Goal: Find specific page/section: Find specific page/section

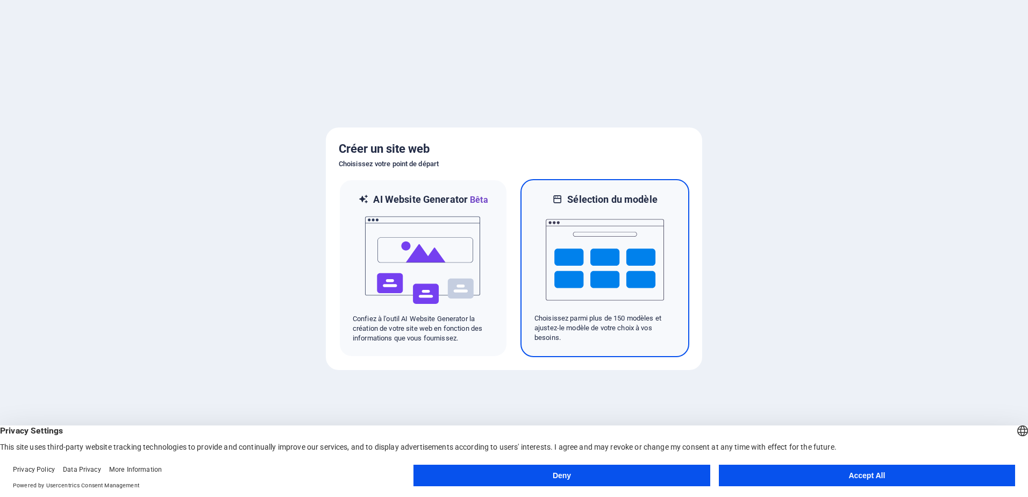
click at [574, 268] on img at bounding box center [605, 260] width 118 height 108
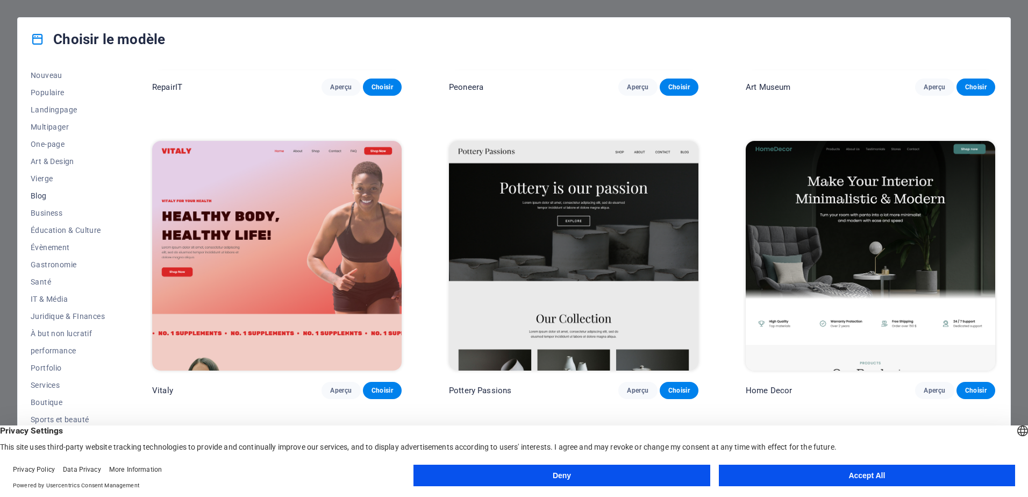
scroll to position [51, 0]
click at [54, 385] on span "Boutique" at bounding box center [68, 389] width 74 height 9
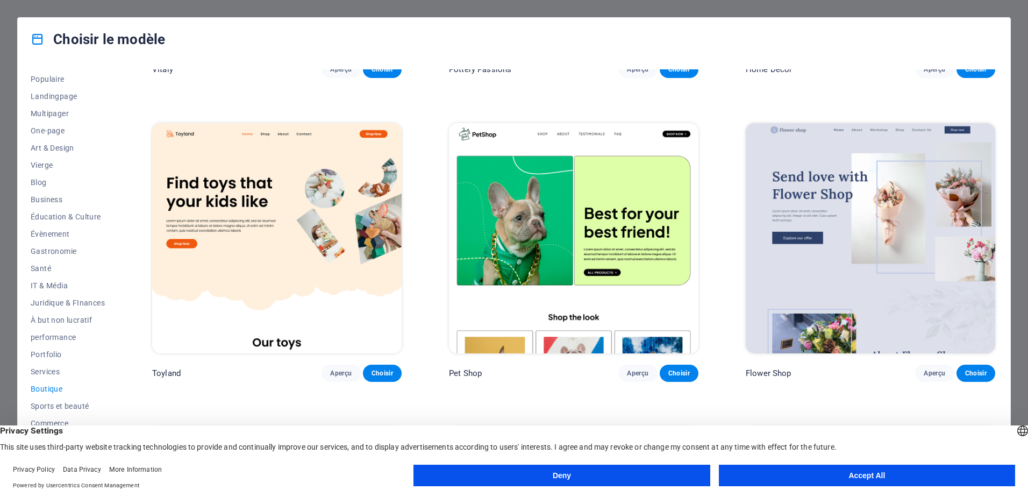
scroll to position [231, 0]
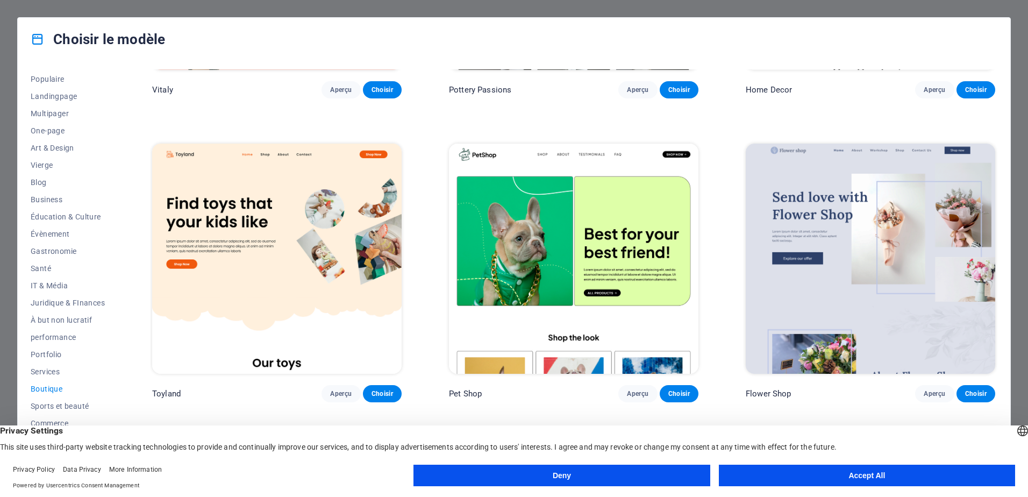
click at [339, 283] on img at bounding box center [277, 259] width 250 height 230
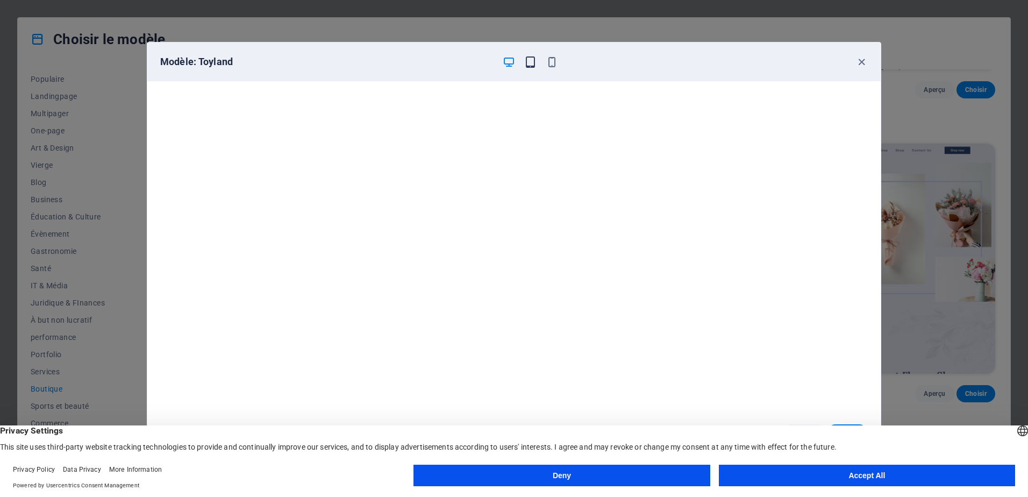
click at [534, 65] on icon "button" at bounding box center [530, 62] width 12 height 12
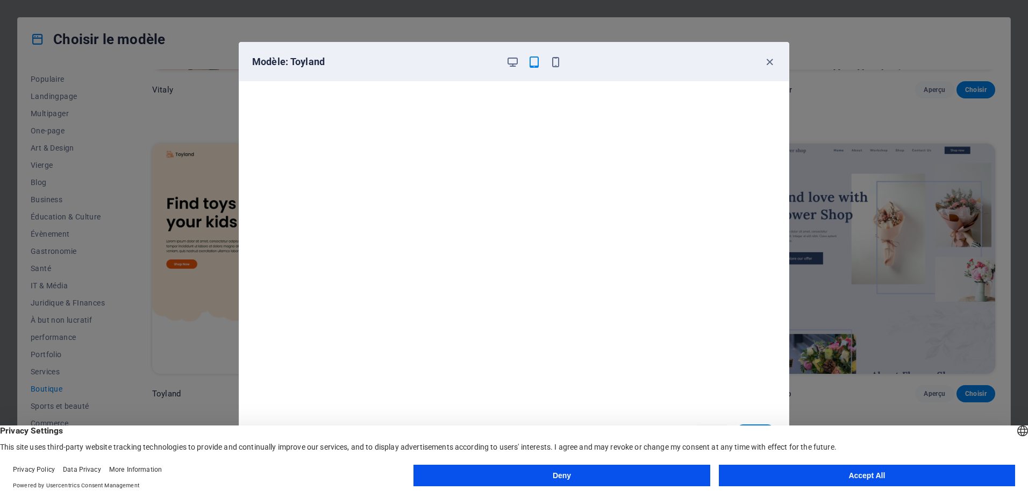
click at [548, 65] on div at bounding box center [534, 61] width 56 height 13
click at [554, 66] on icon "button" at bounding box center [556, 62] width 12 height 12
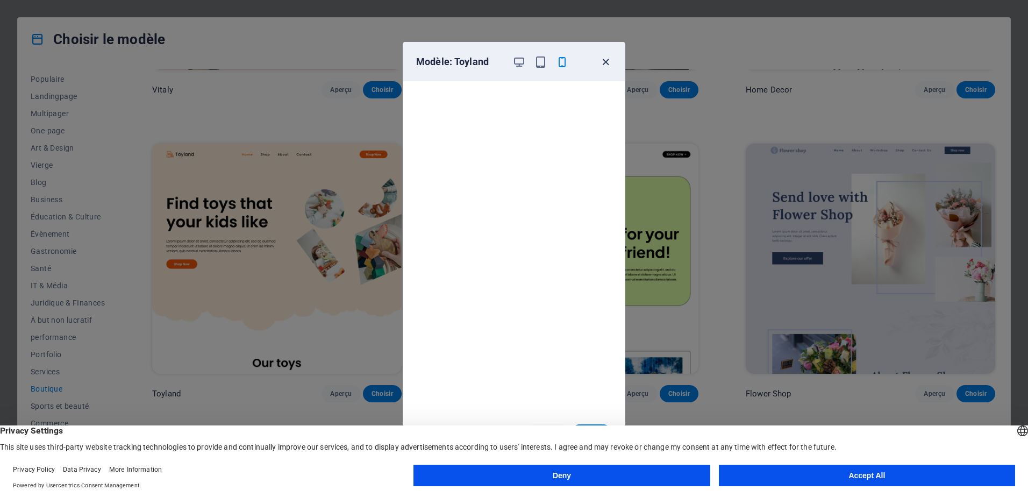
click at [605, 61] on icon "button" at bounding box center [606, 62] width 12 height 12
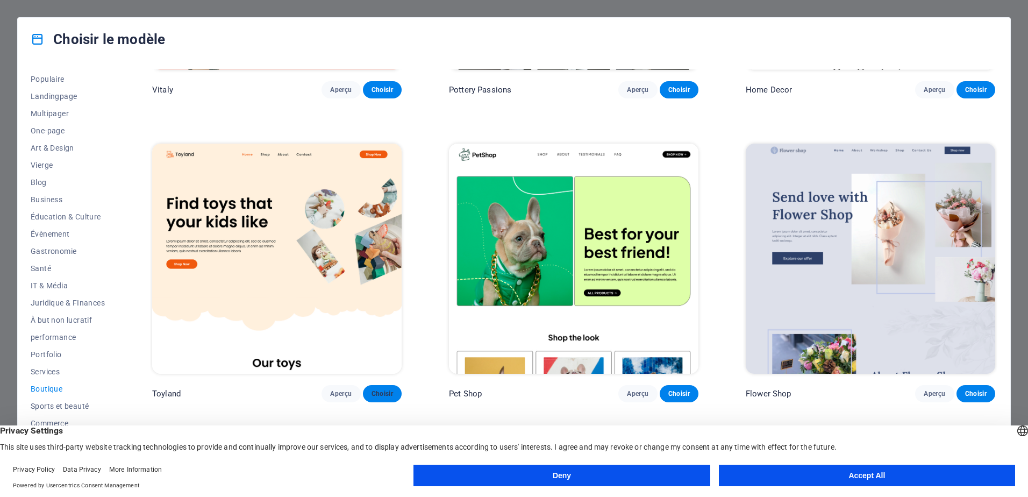
click at [374, 392] on span "Choisir" at bounding box center [383, 393] width 22 height 9
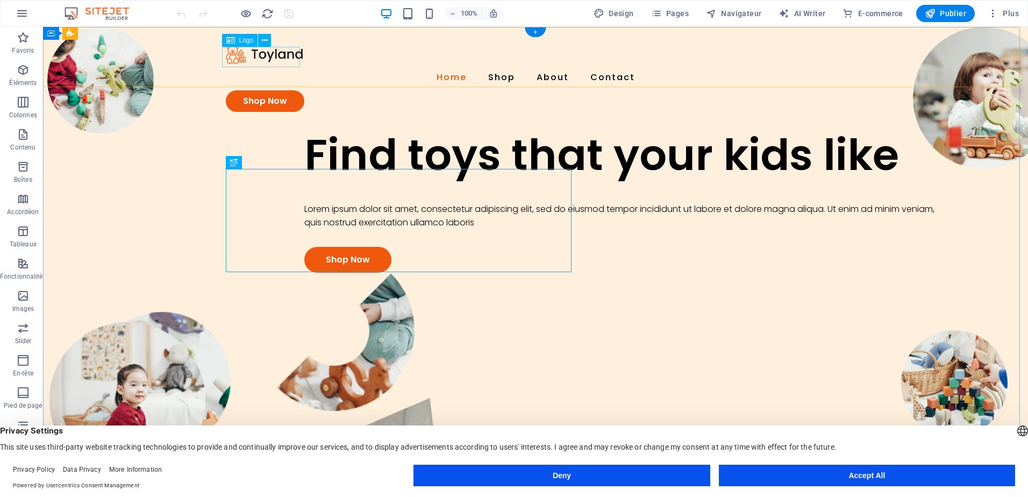
click at [289, 58] on div at bounding box center [536, 54] width 620 height 20
click at [241, 40] on span "Logo" at bounding box center [246, 40] width 15 height 6
